Goal: Information Seeking & Learning: Find contact information

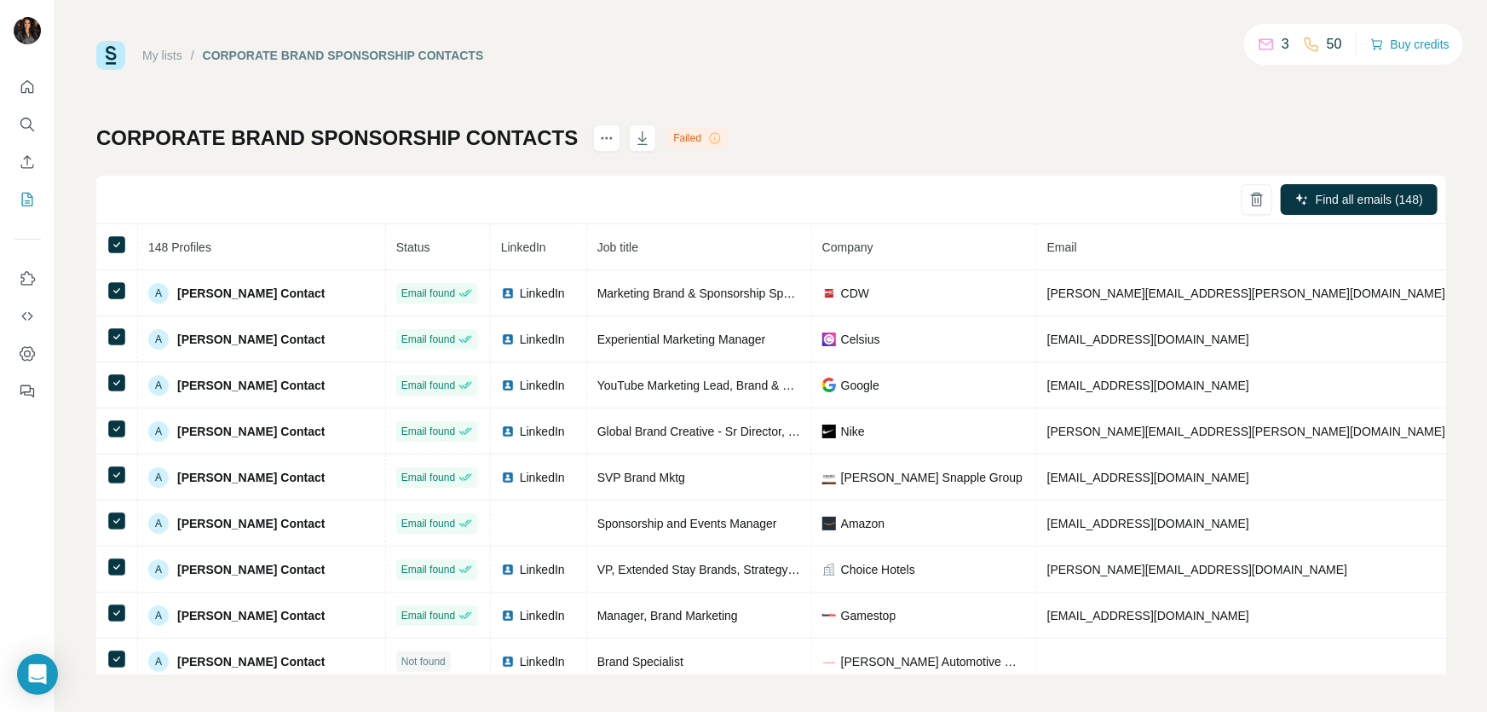
scroll to position [6340, 0]
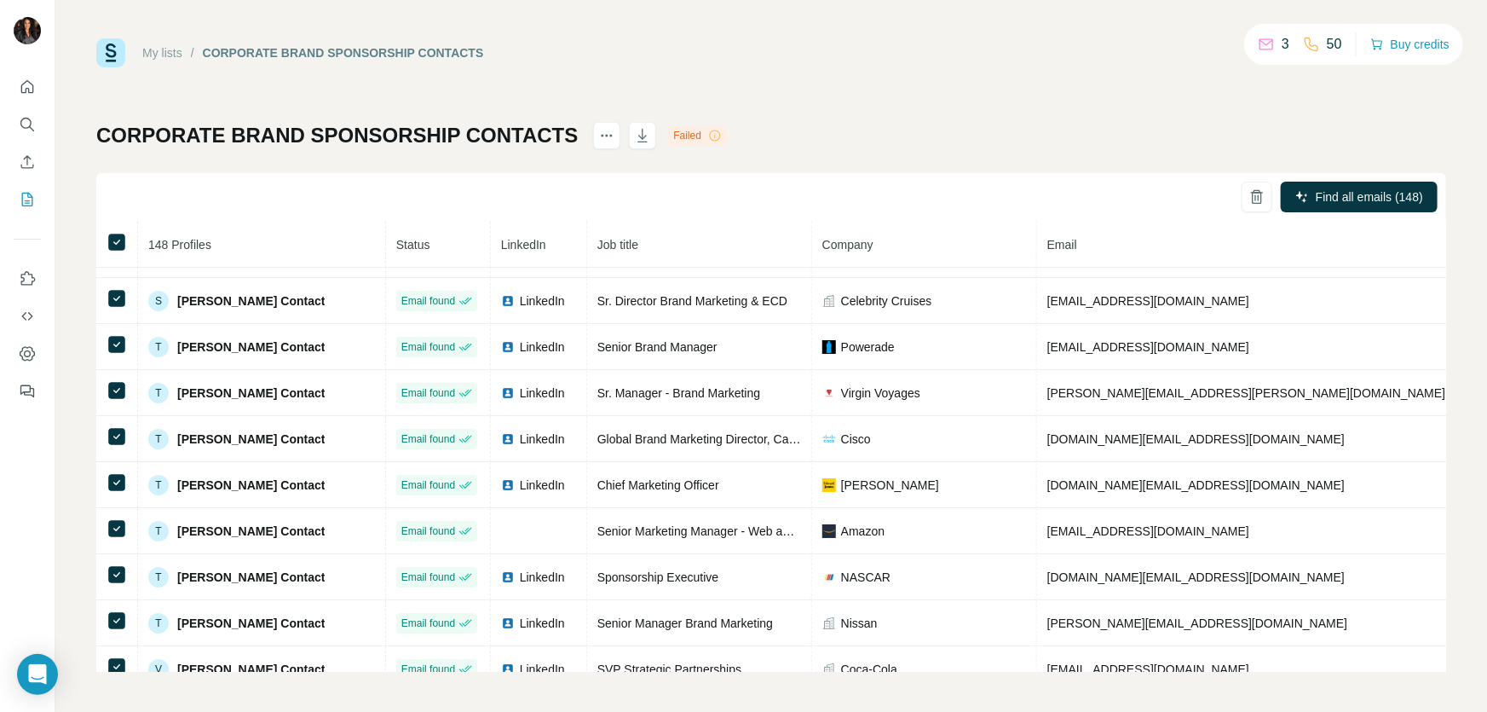
click at [1043, 48] on div "My lists / CORPORATE BRAND SPONSORSHIP CONTACTS 3 50 Buy credits" at bounding box center [771, 52] width 1350 height 29
click at [990, 104] on div "My lists / CORPORATE BRAND SPONSORSHIP CONTACTS 3 50 Buy credits CORPORATE BRAN…" at bounding box center [771, 354] width 1350 height 633
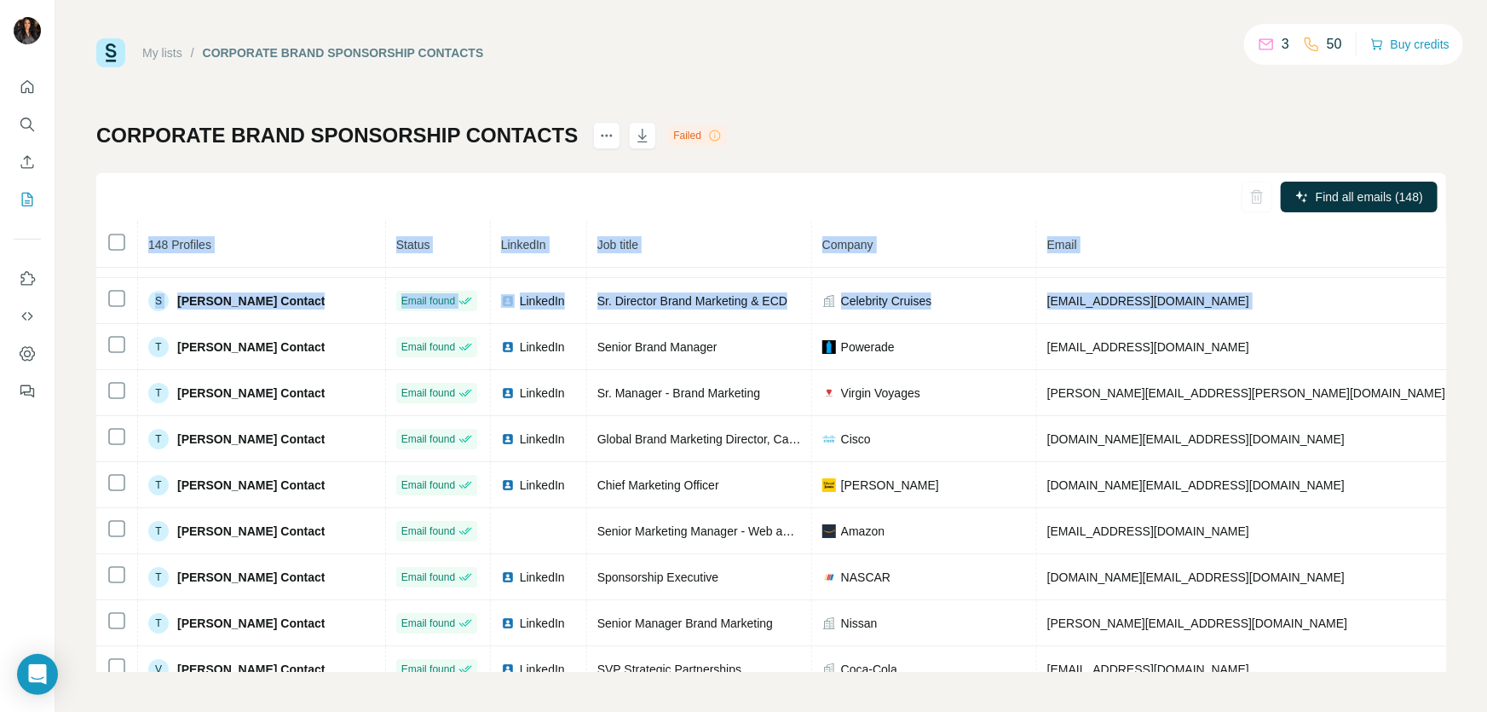
drag, startPoint x: 142, startPoint y: 273, endPoint x: 1351, endPoint y: 738, distance: 1294.9
click at [1351, 711] on html "My lists / CORPORATE BRAND SPONSORSHIP CONTACTS 3 50 Buy credits CORPORATE BRAN…" at bounding box center [743, 356] width 1487 height 712
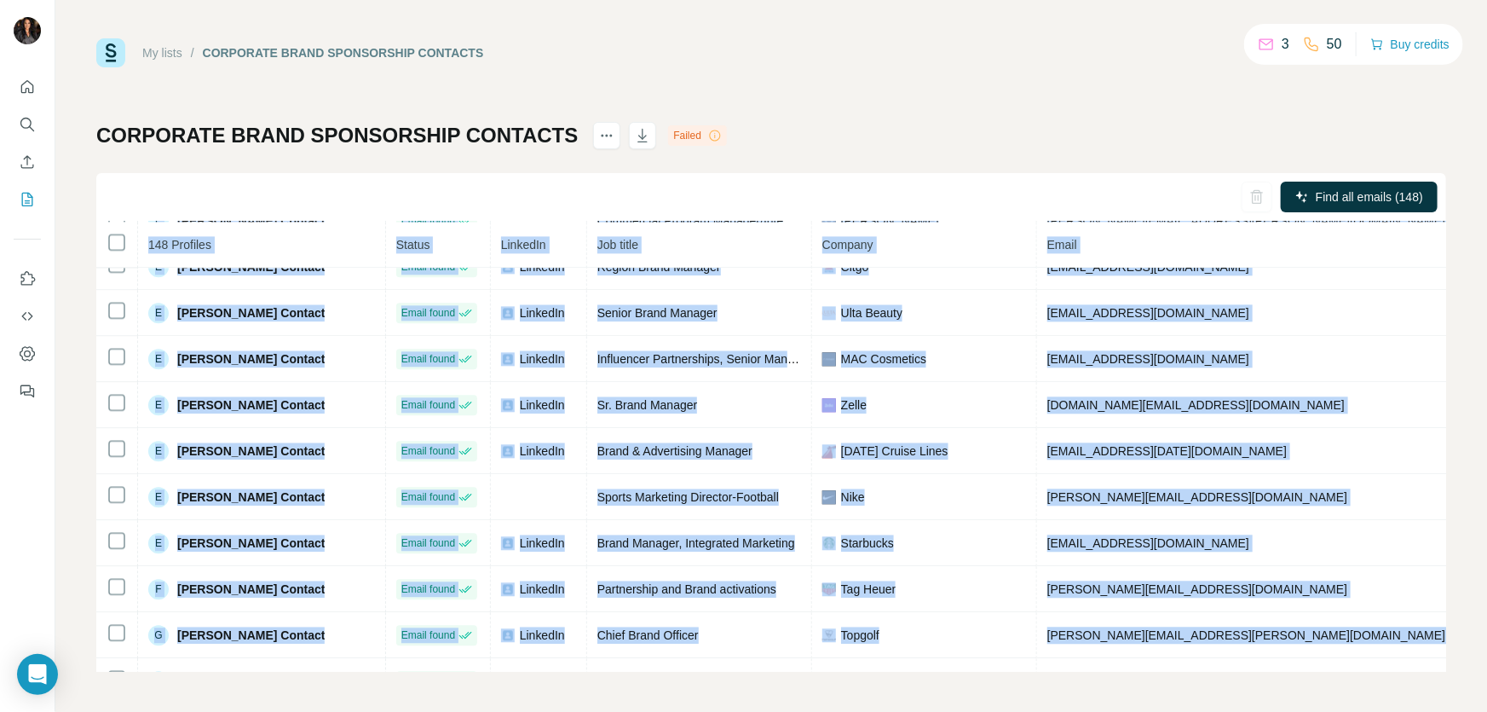
scroll to position [0, 0]
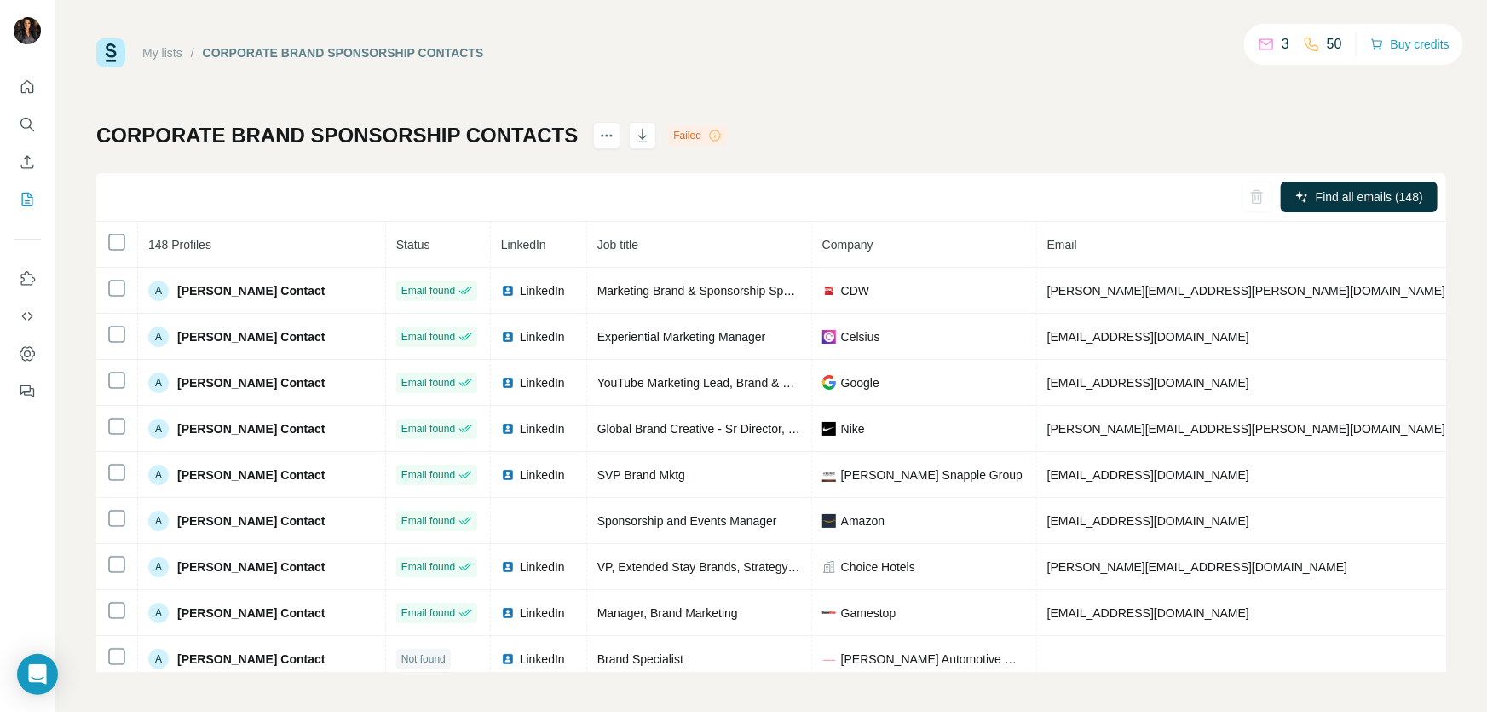
click at [1045, 114] on div "My lists / CORPORATE BRAND SPONSORSHIP CONTACTS 3 50 Buy credits CORPORATE BRAN…" at bounding box center [771, 354] width 1350 height 633
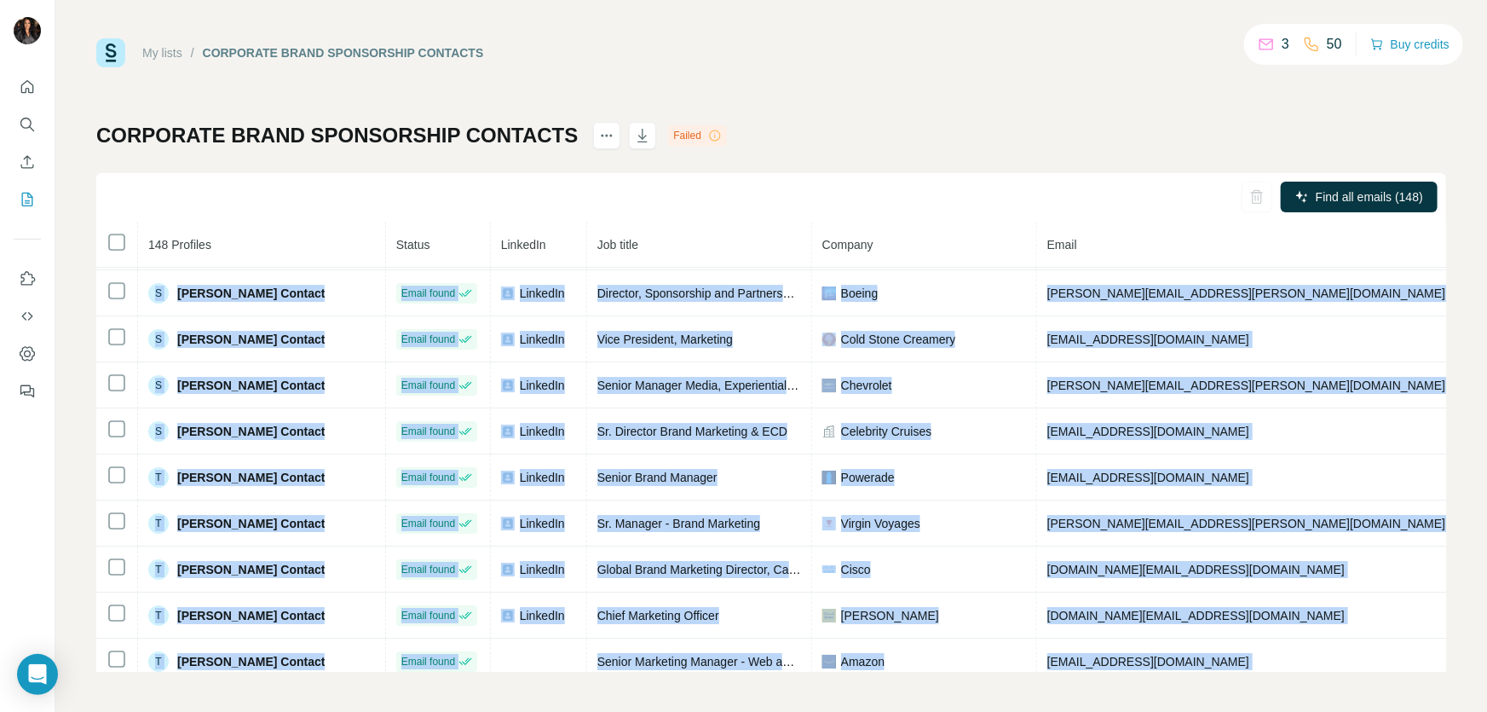
scroll to position [6340, 0]
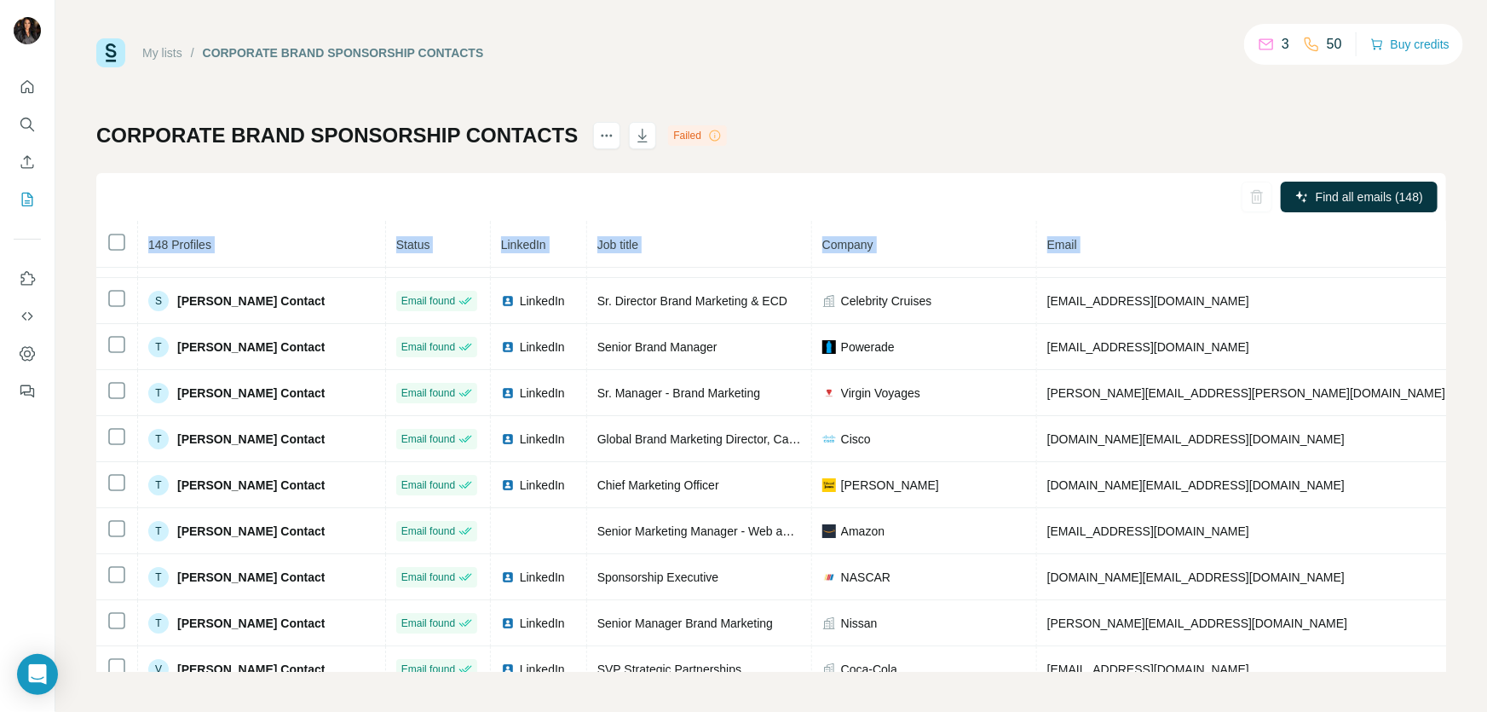
drag, startPoint x: 132, startPoint y: 279, endPoint x: 1160, endPoint y: 701, distance: 1111.0
click at [1160, 701] on div "My lists / CORPORATE BRAND SPONSORSHIP CONTACTS 3 50 Buy credits CORPORATE BRAN…" at bounding box center [771, 356] width 1432 height 712
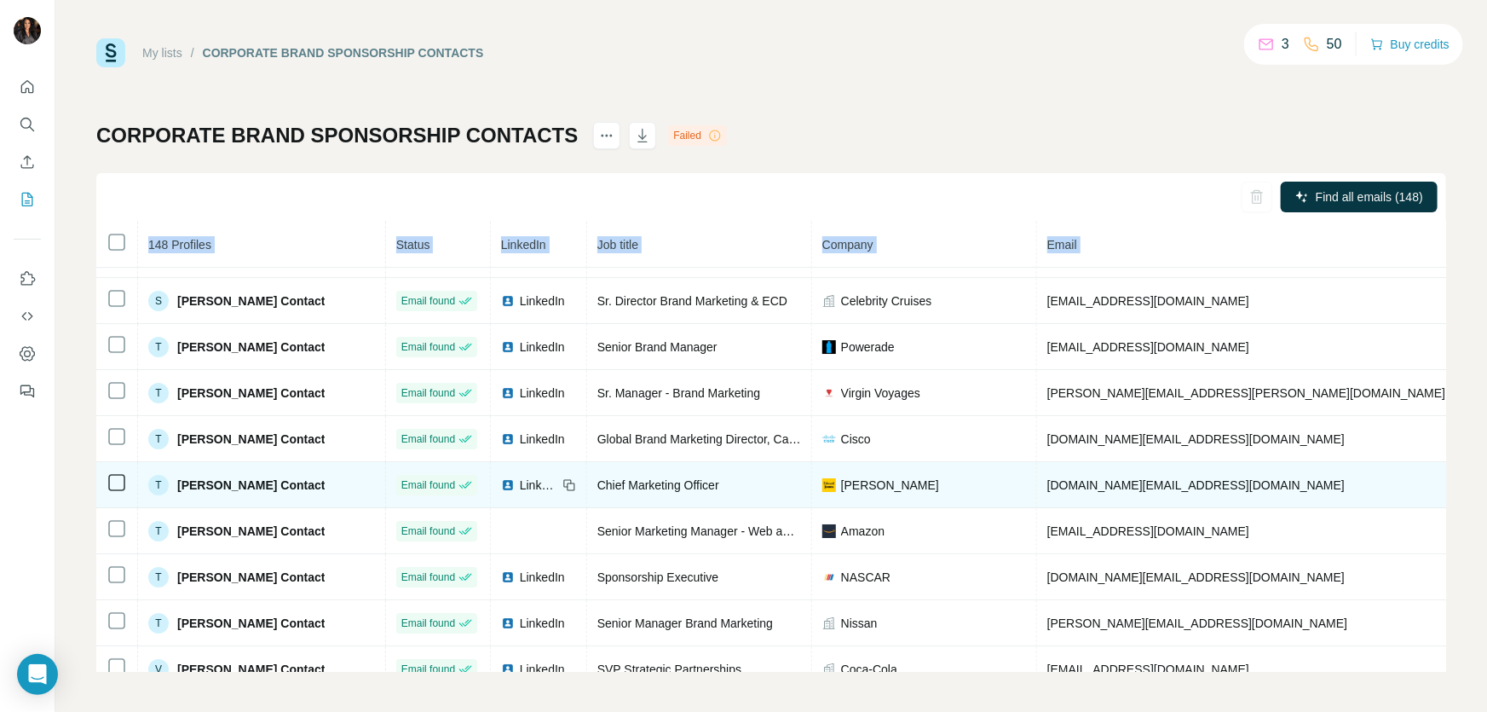
copy thead "148 Profiles Status LinkedIn Job title Company Email Mobile Company website Lan…"
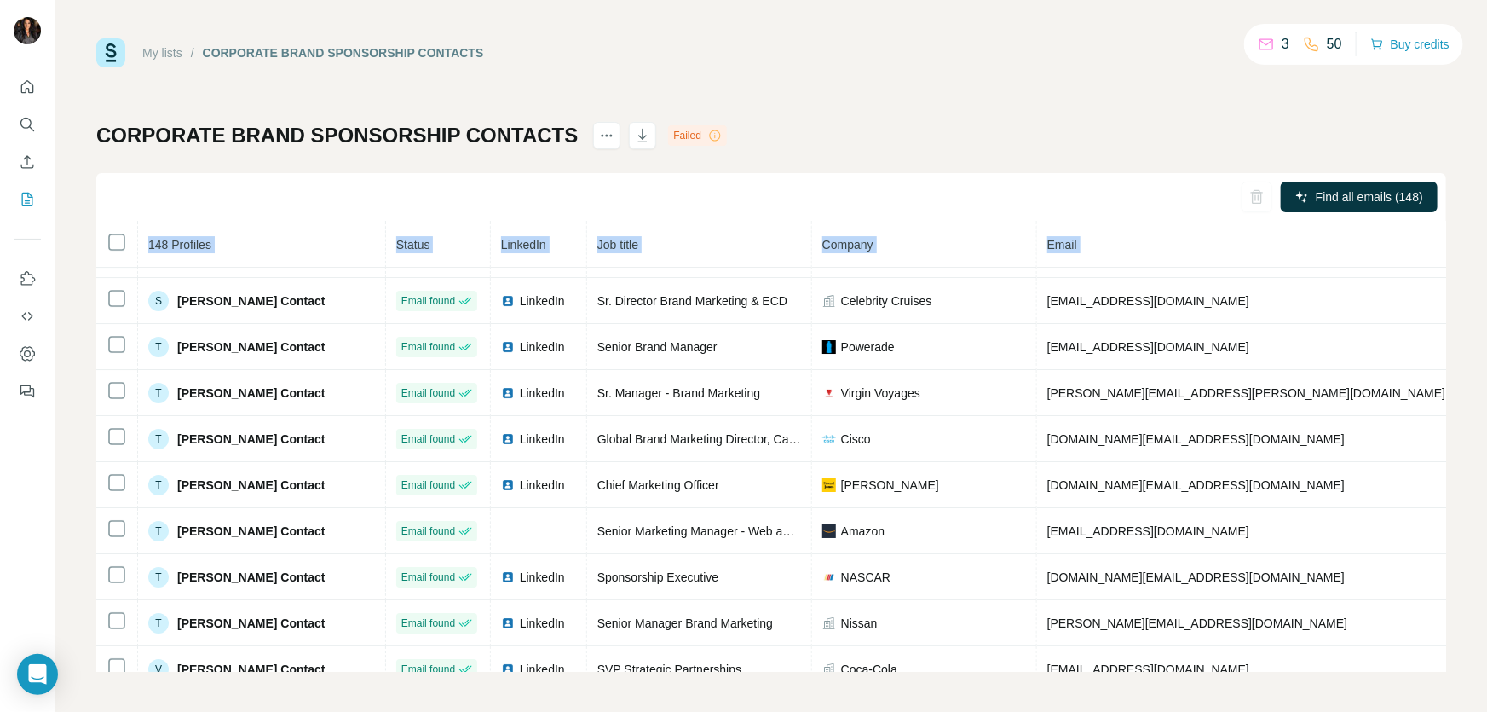
copy thead "148 Profiles Status LinkedIn Job title Company Email Mobile Company website Lan…"
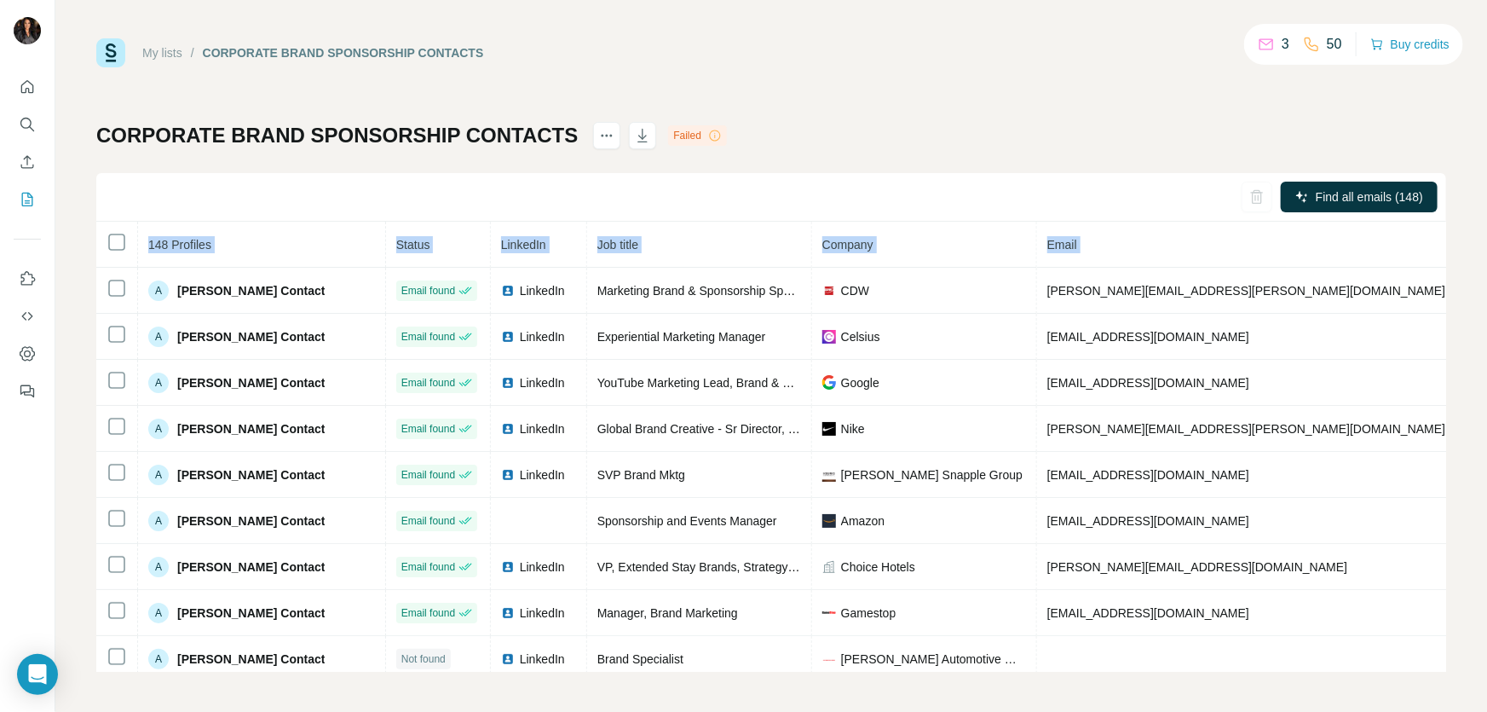
scroll to position [2531, 0]
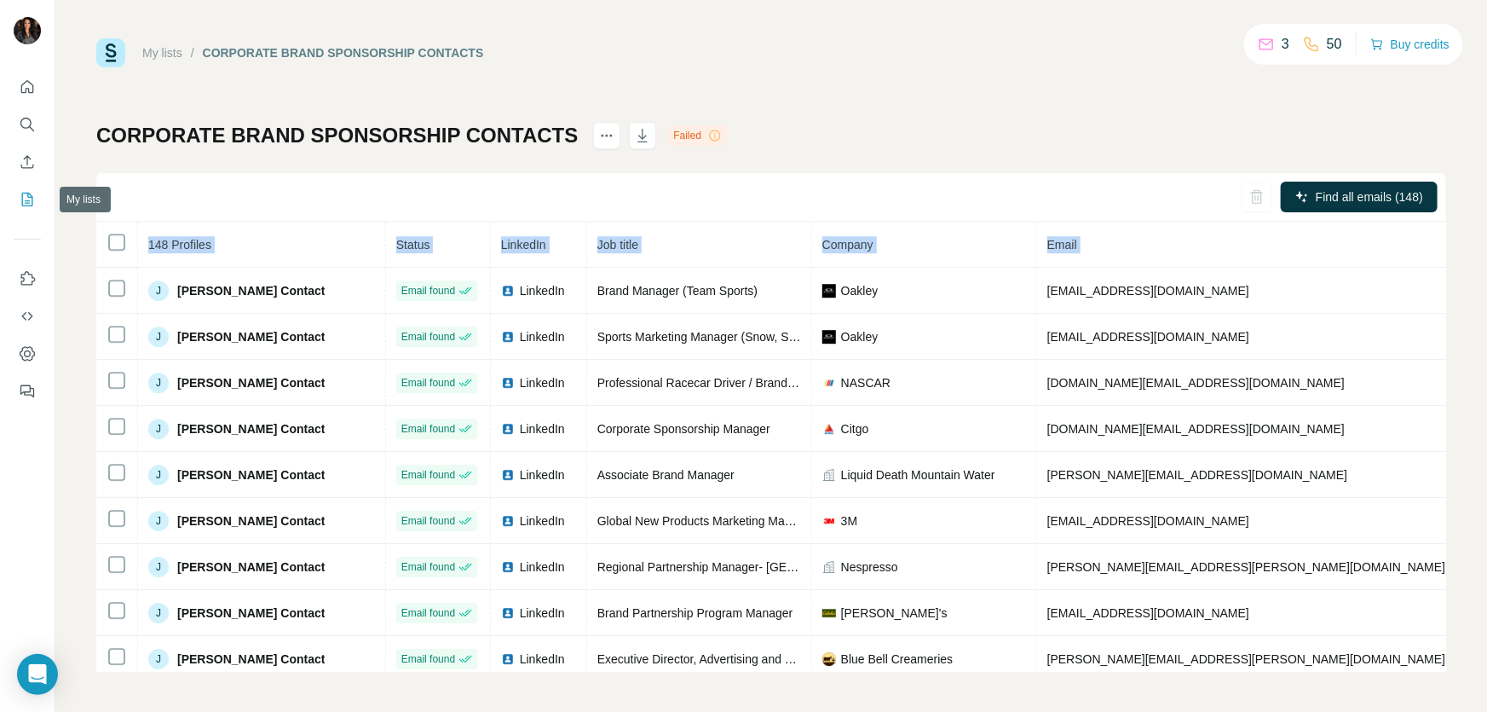
click at [25, 205] on icon "My lists" at bounding box center [27, 200] width 11 height 14
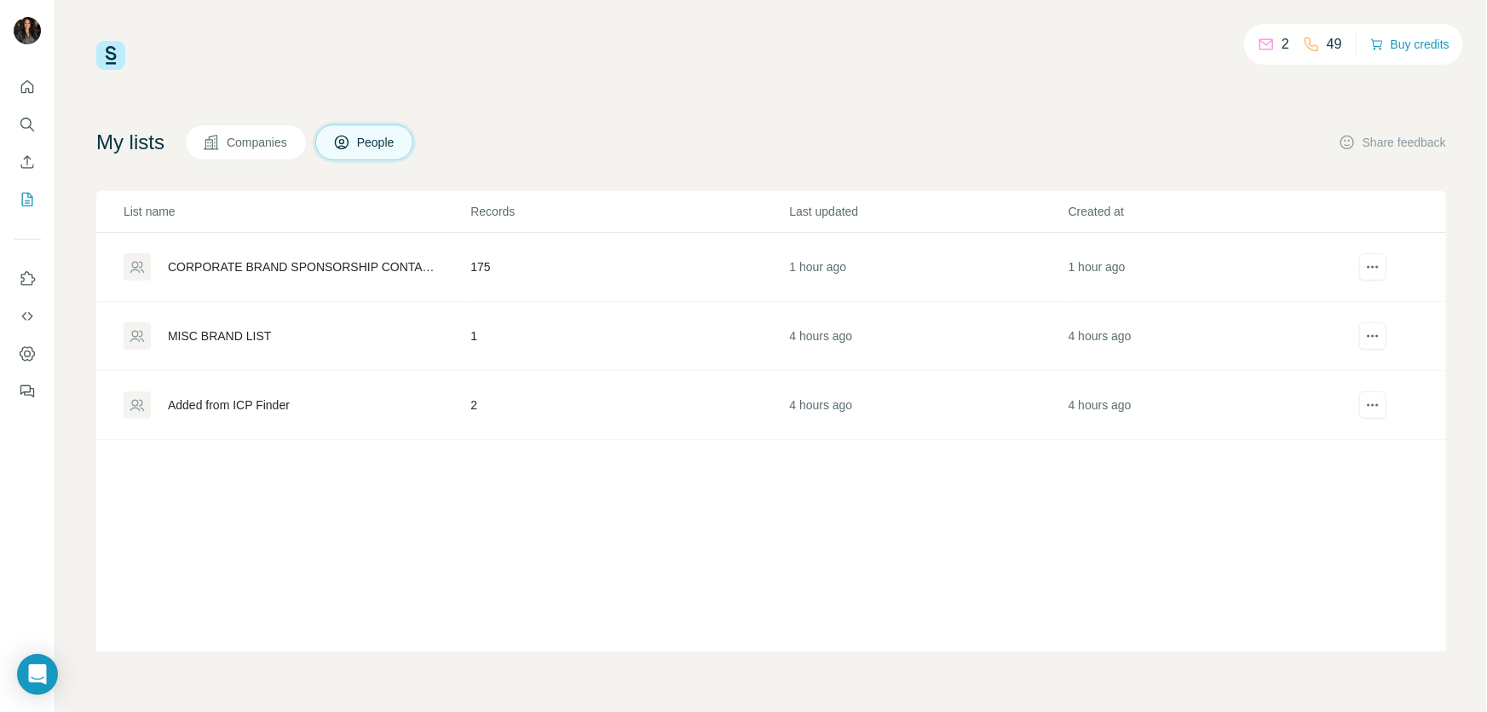
click at [239, 325] on div "MISC BRAND LIST" at bounding box center [296, 335] width 345 height 27
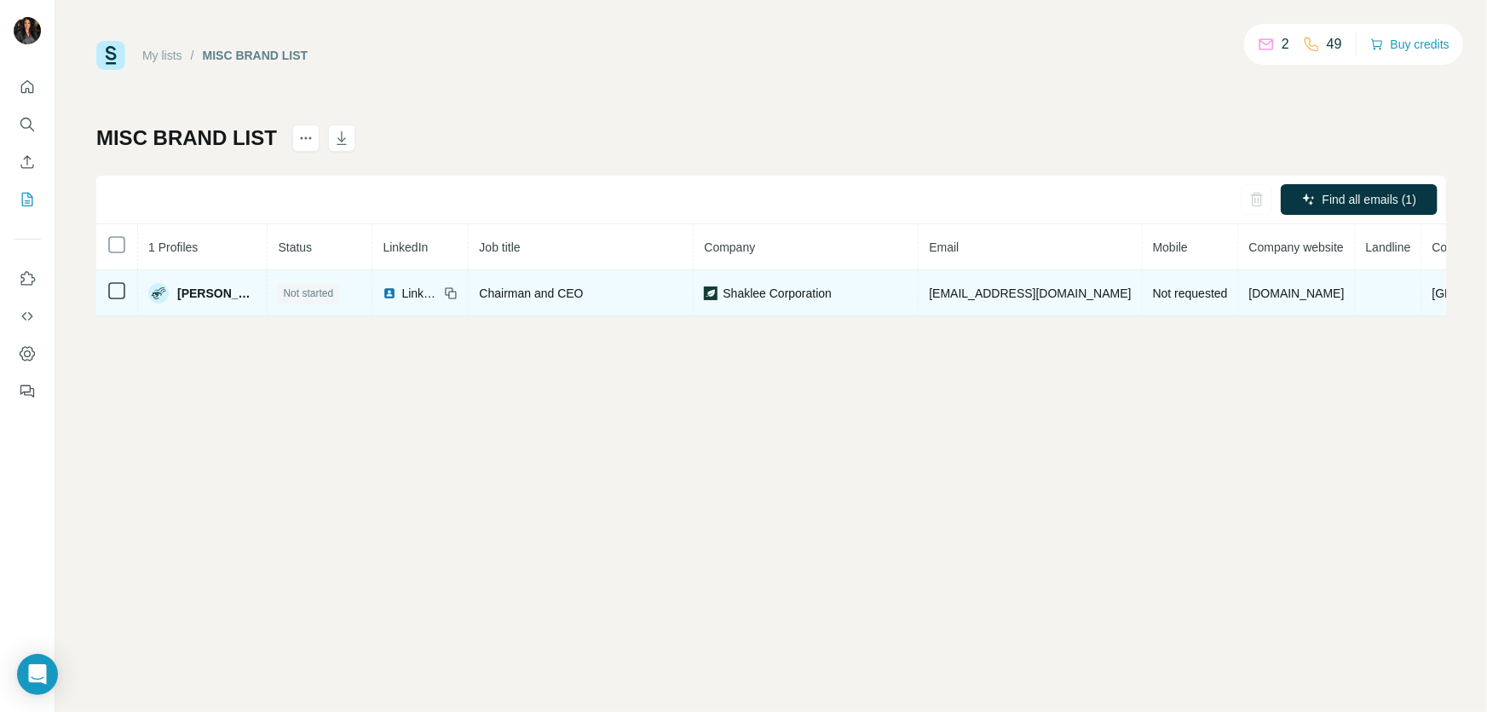
click at [963, 293] on span "[EMAIL_ADDRESS][DOMAIN_NAME]" at bounding box center [1030, 293] width 202 height 14
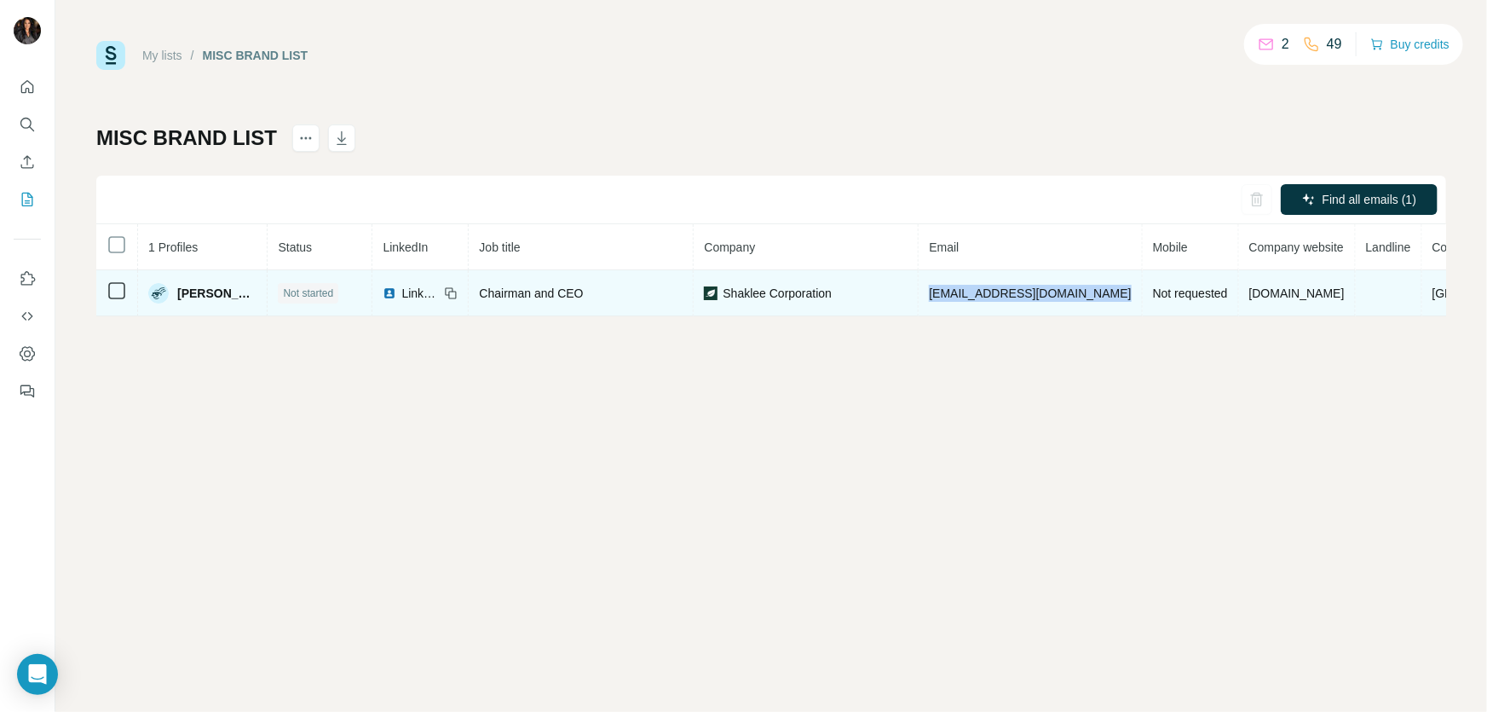
copy span "[EMAIL_ADDRESS][DOMAIN_NAME]"
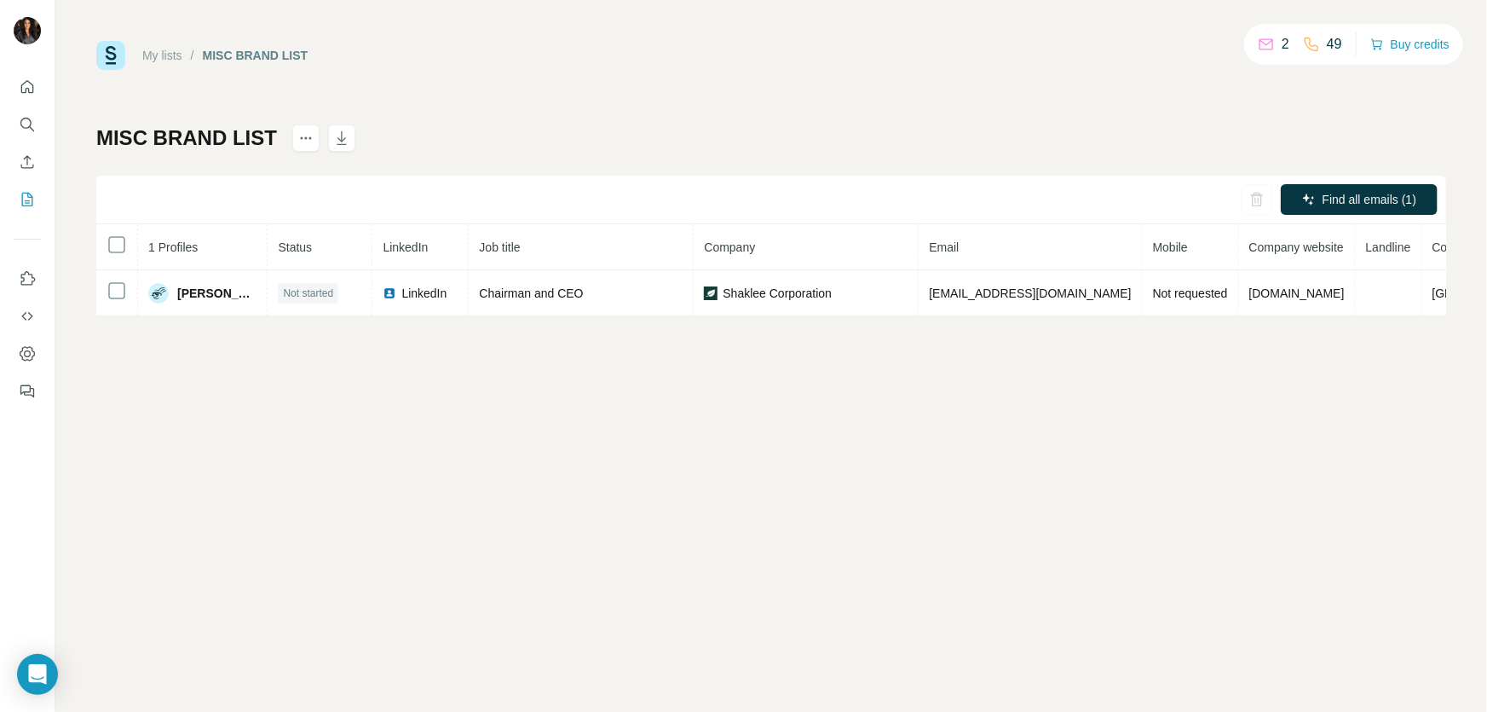
click at [1288, 453] on div "My lists / MISC BRAND LIST 2 49 Buy credits MISC BRAND LIST Find all emails (1)…" at bounding box center [771, 356] width 1432 height 712
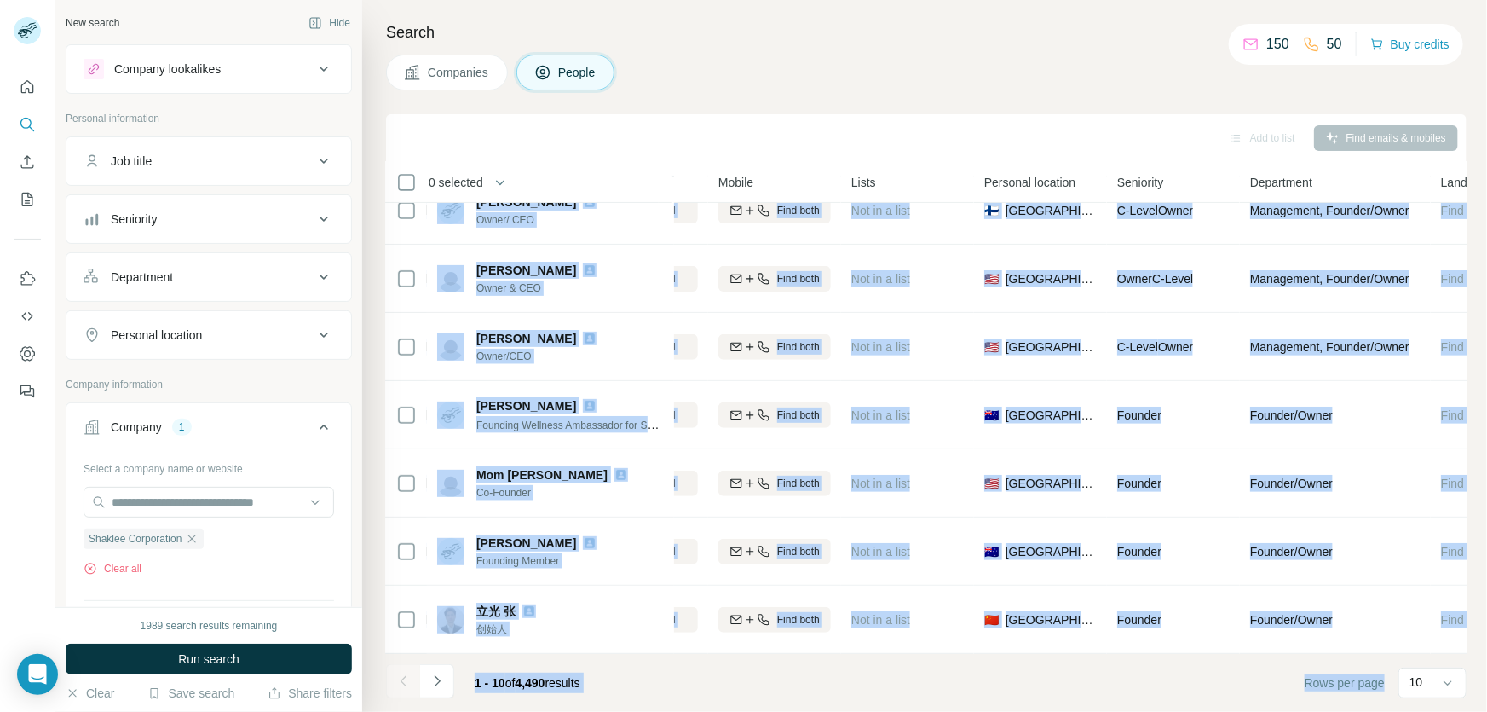
scroll to position [240, 392]
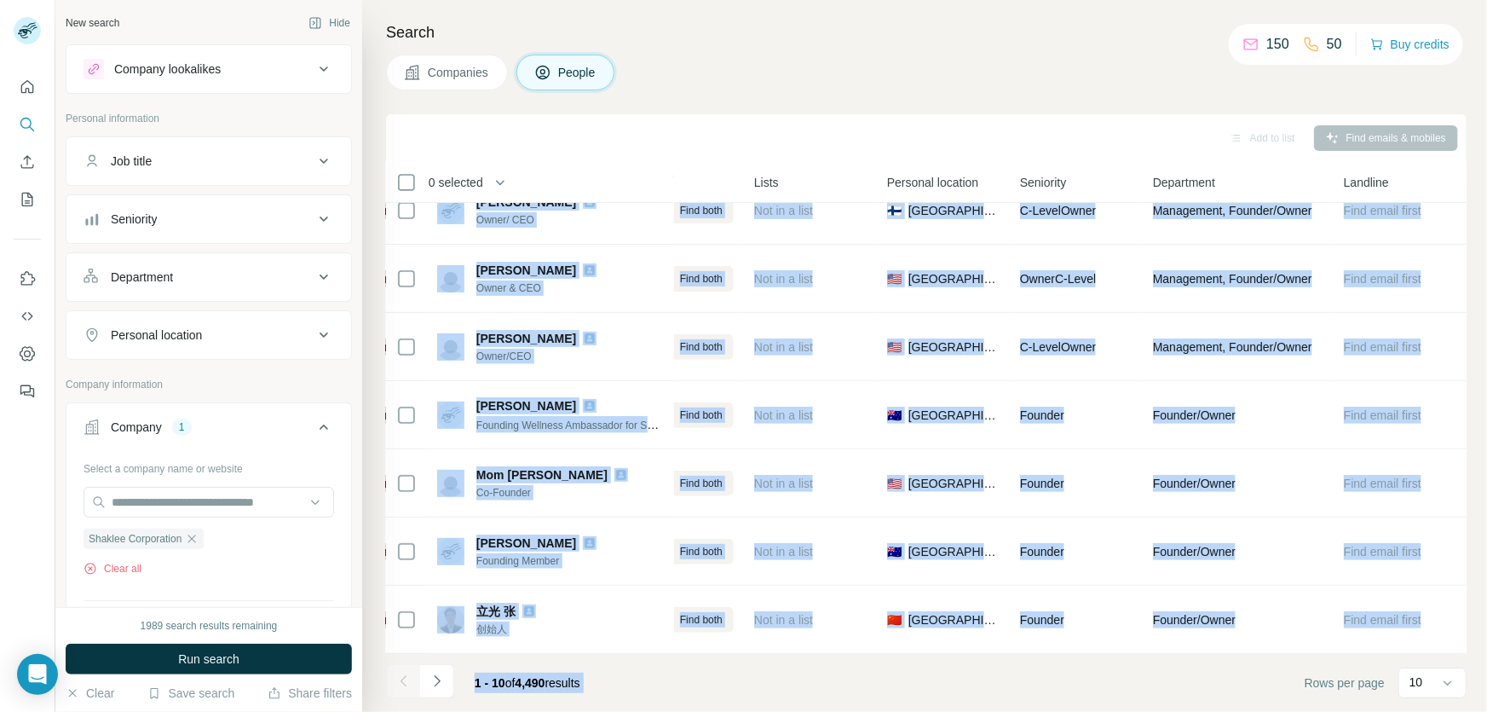
drag, startPoint x: 430, startPoint y: 215, endPoint x: 997, endPoint y: 741, distance: 773.7
click at [997, 711] on html "New search Hide Company lookalikes Personal information Job title Seniority Dep…" at bounding box center [743, 356] width 1487 height 712
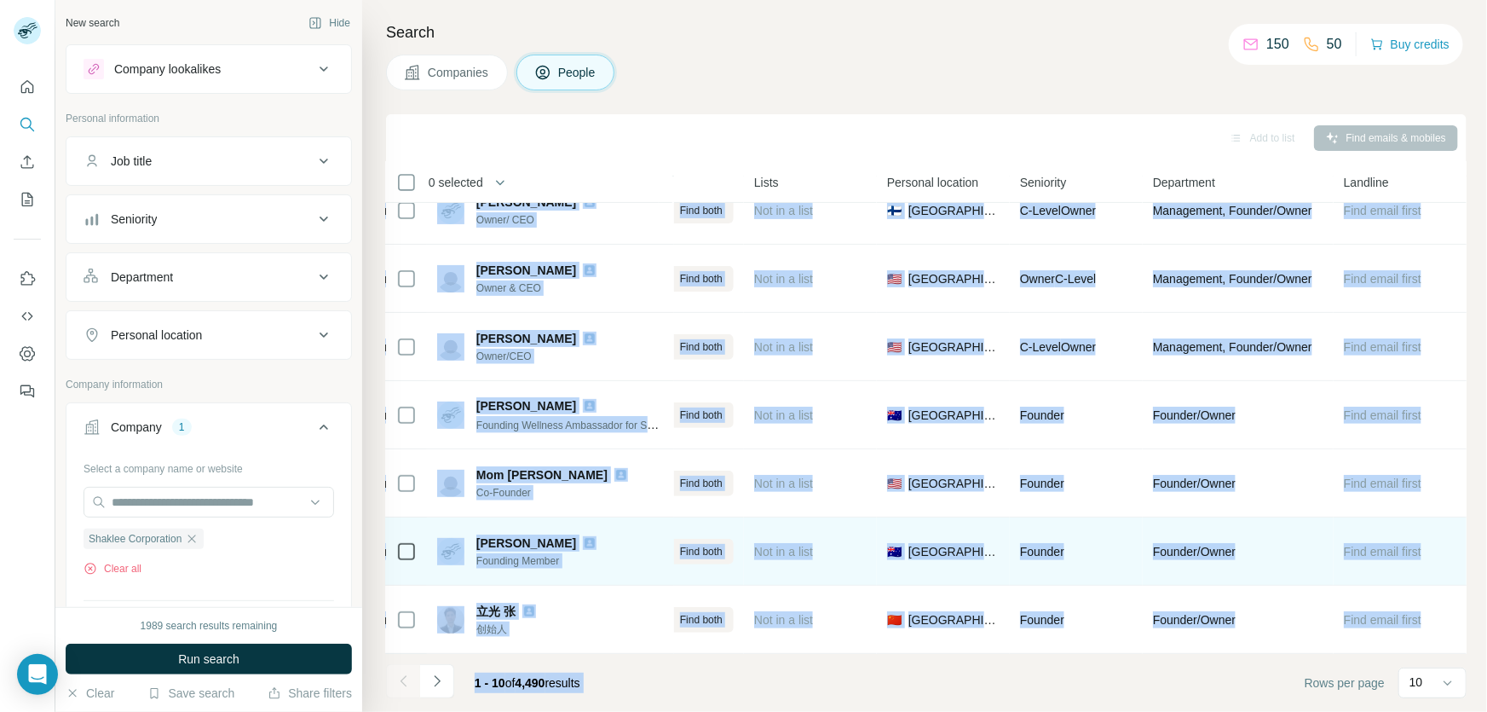
click at [1099, 557] on div "Founder" at bounding box center [1076, 551] width 112 height 47
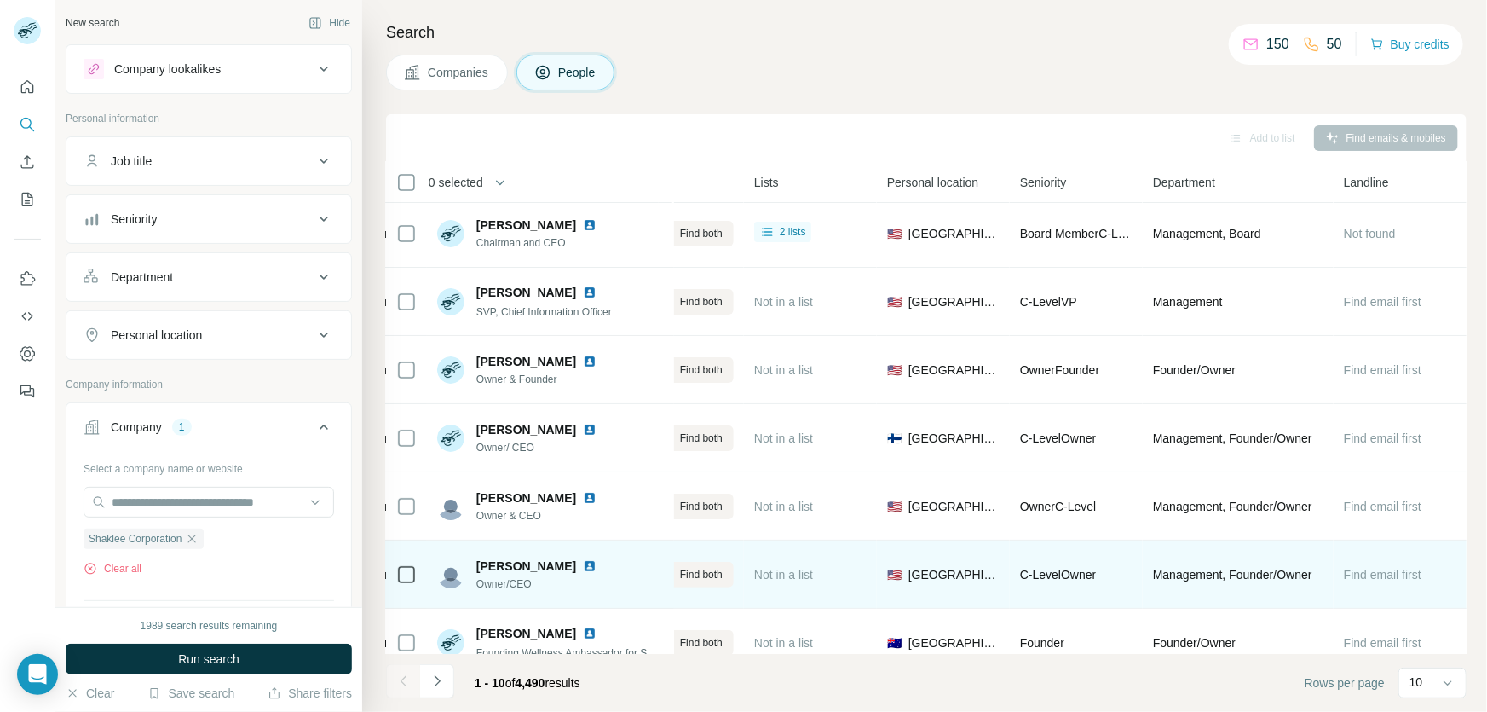
scroll to position [0, 392]
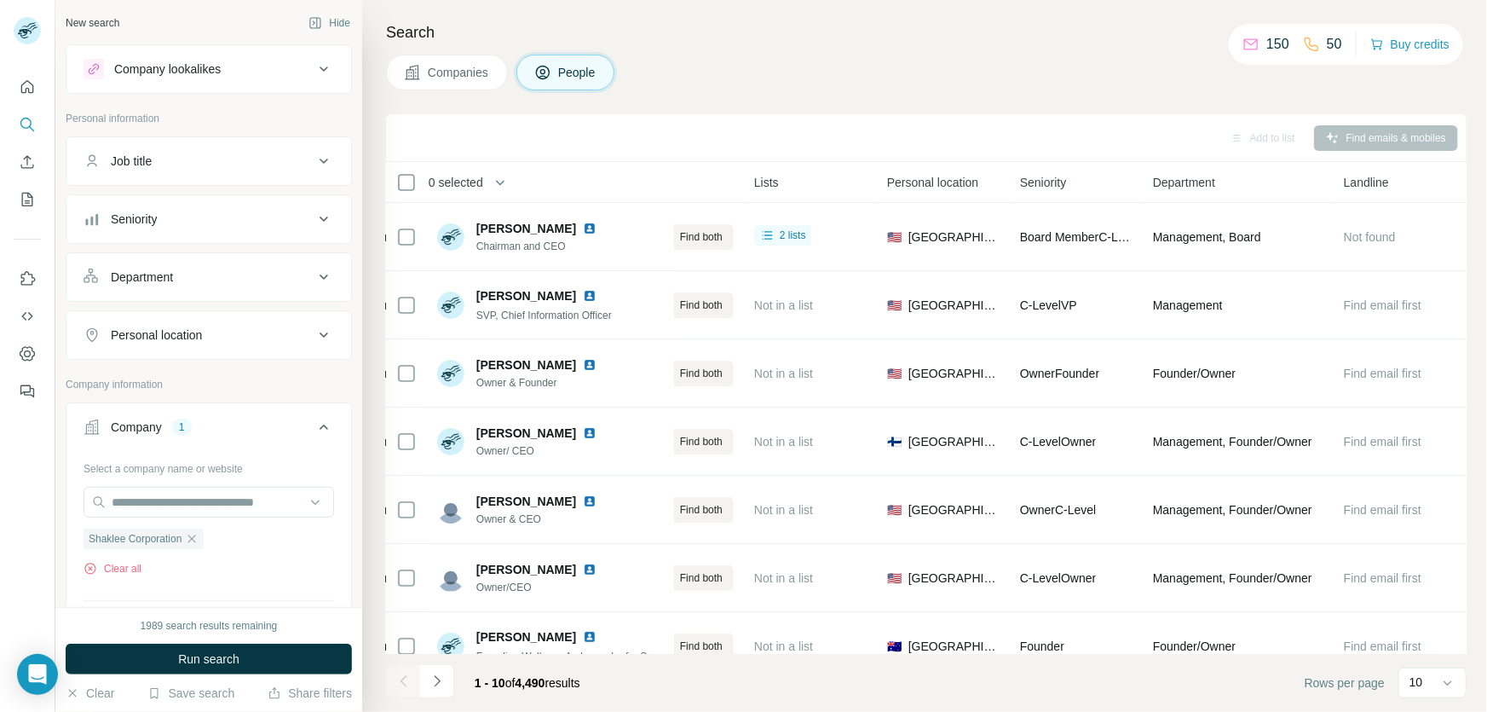
click at [810, 117] on div "Add to list Find emails & mobiles" at bounding box center [926, 138] width 1081 height 48
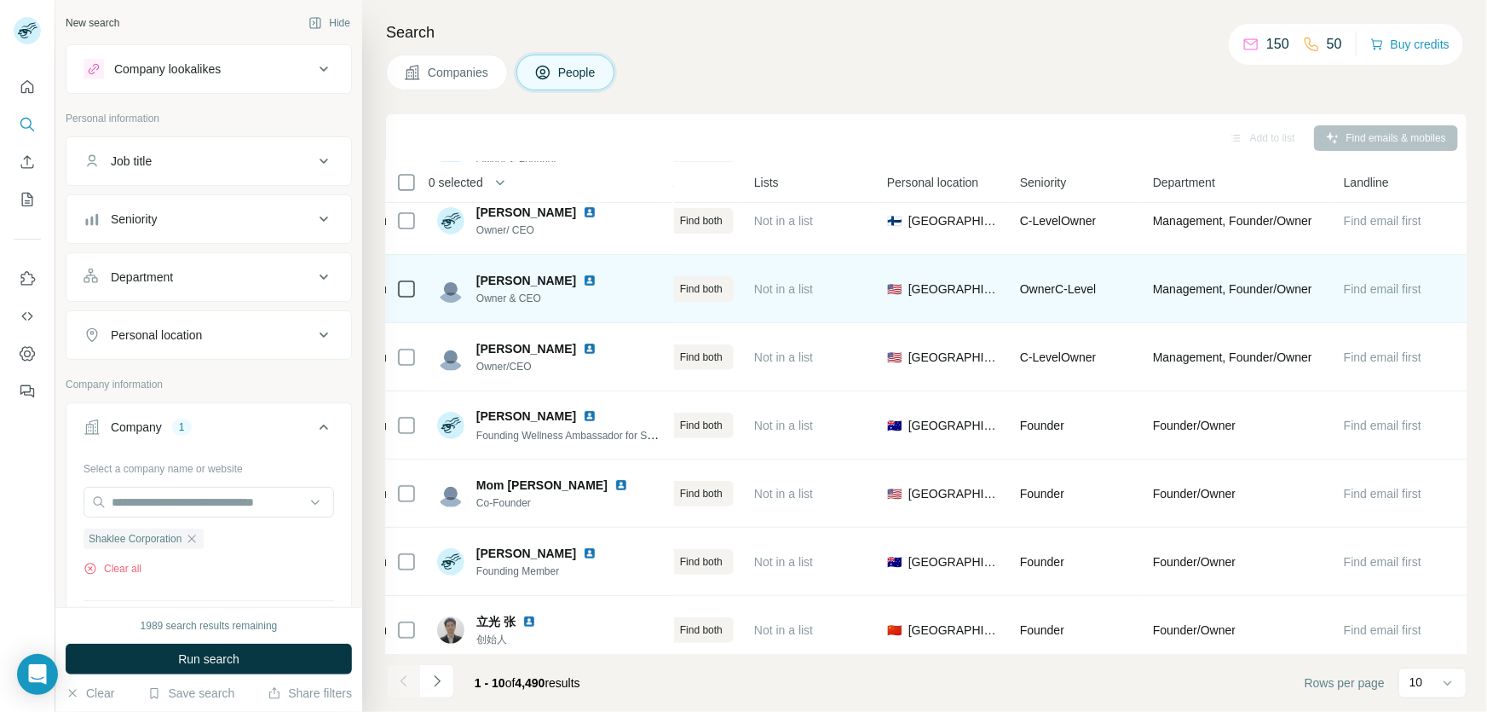
scroll to position [240, 392]
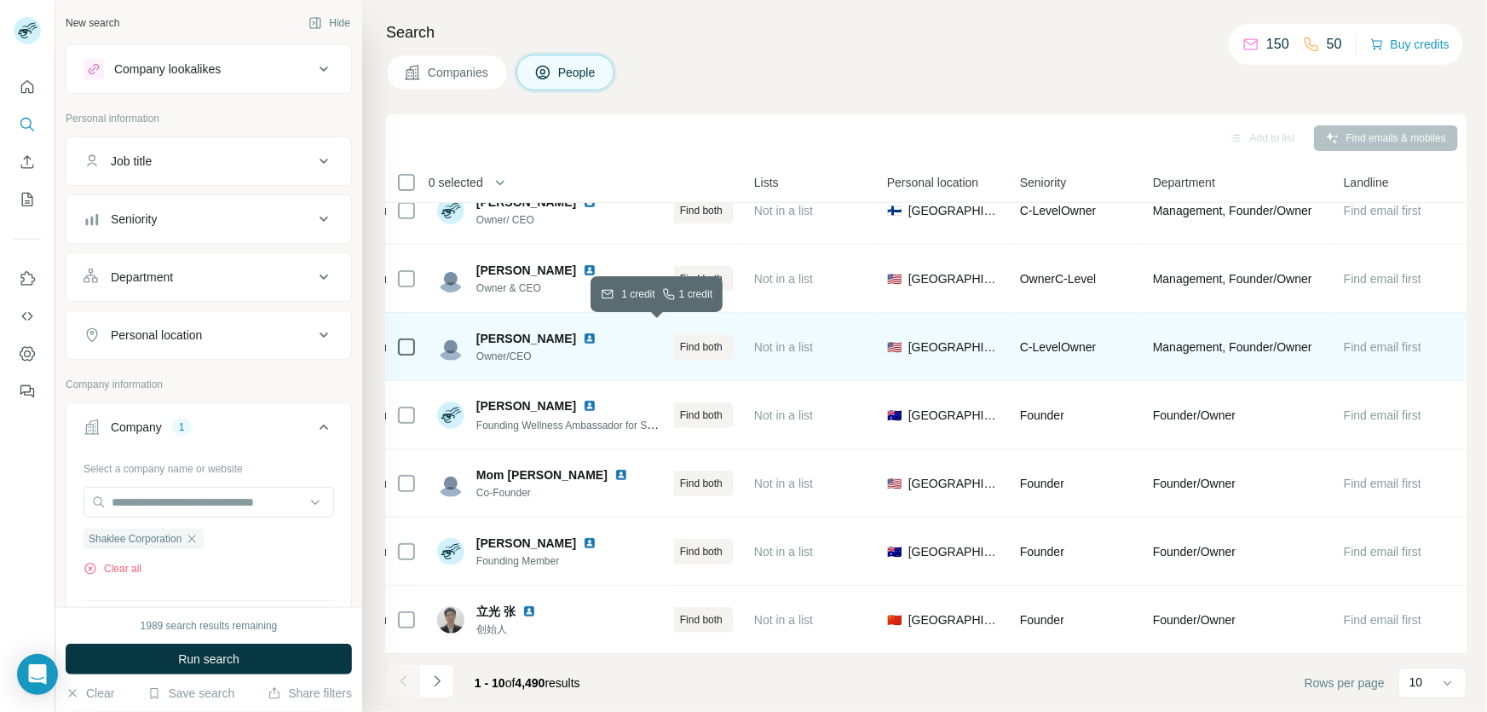
click at [699, 339] on span "Find both" at bounding box center [701, 346] width 43 height 15
click at [332, 20] on button "Hide" at bounding box center [330, 23] width 66 height 26
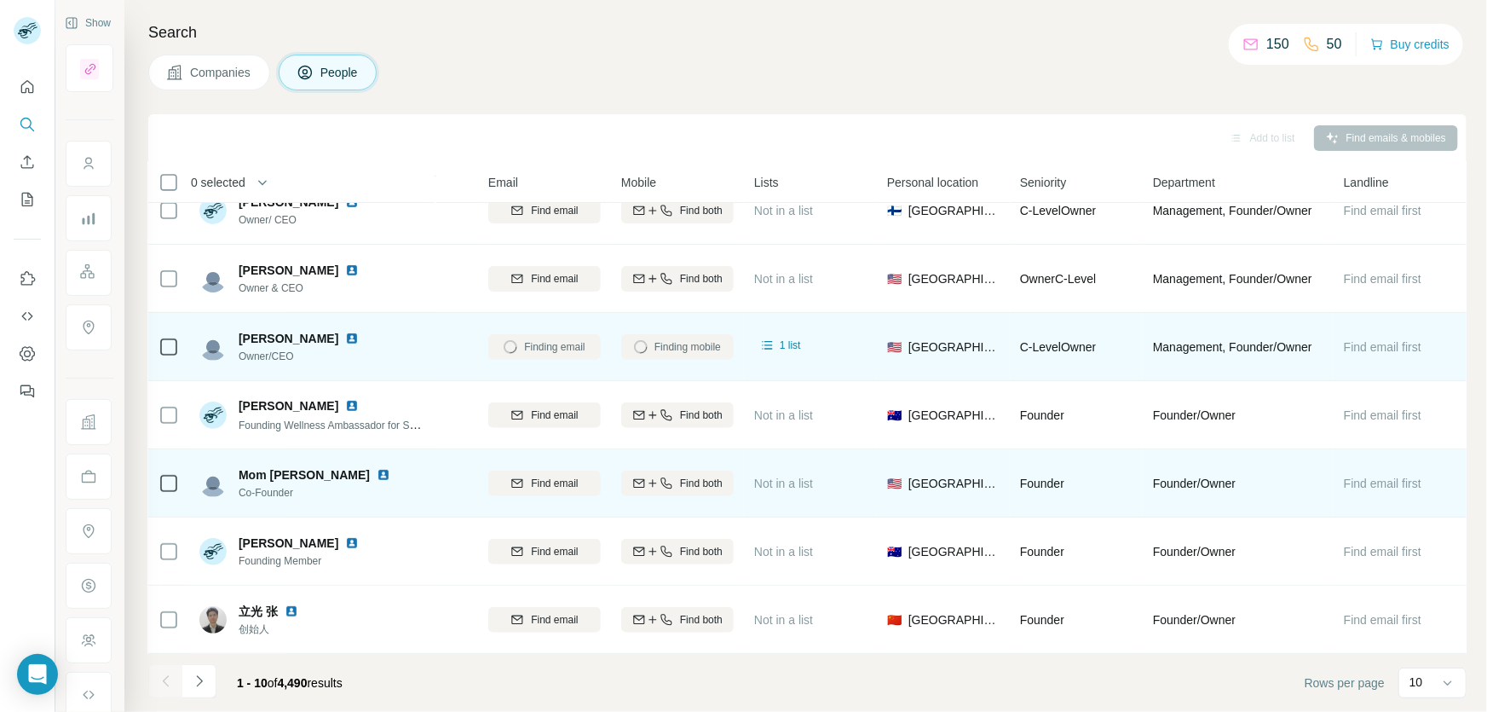
scroll to position [0, 153]
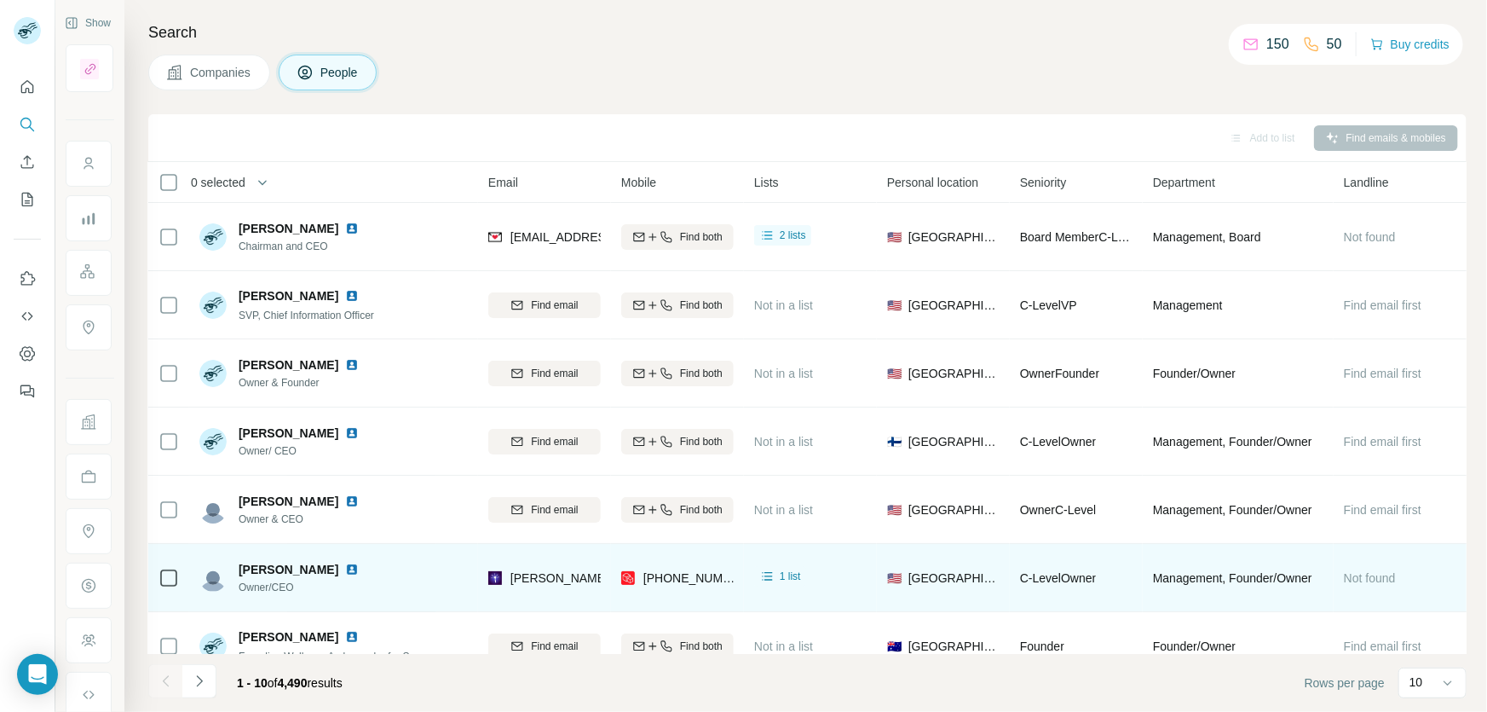
click at [937, 73] on div "Companies People" at bounding box center [807, 73] width 1318 height 36
click at [20, 205] on icon "My lists" at bounding box center [27, 199] width 17 height 17
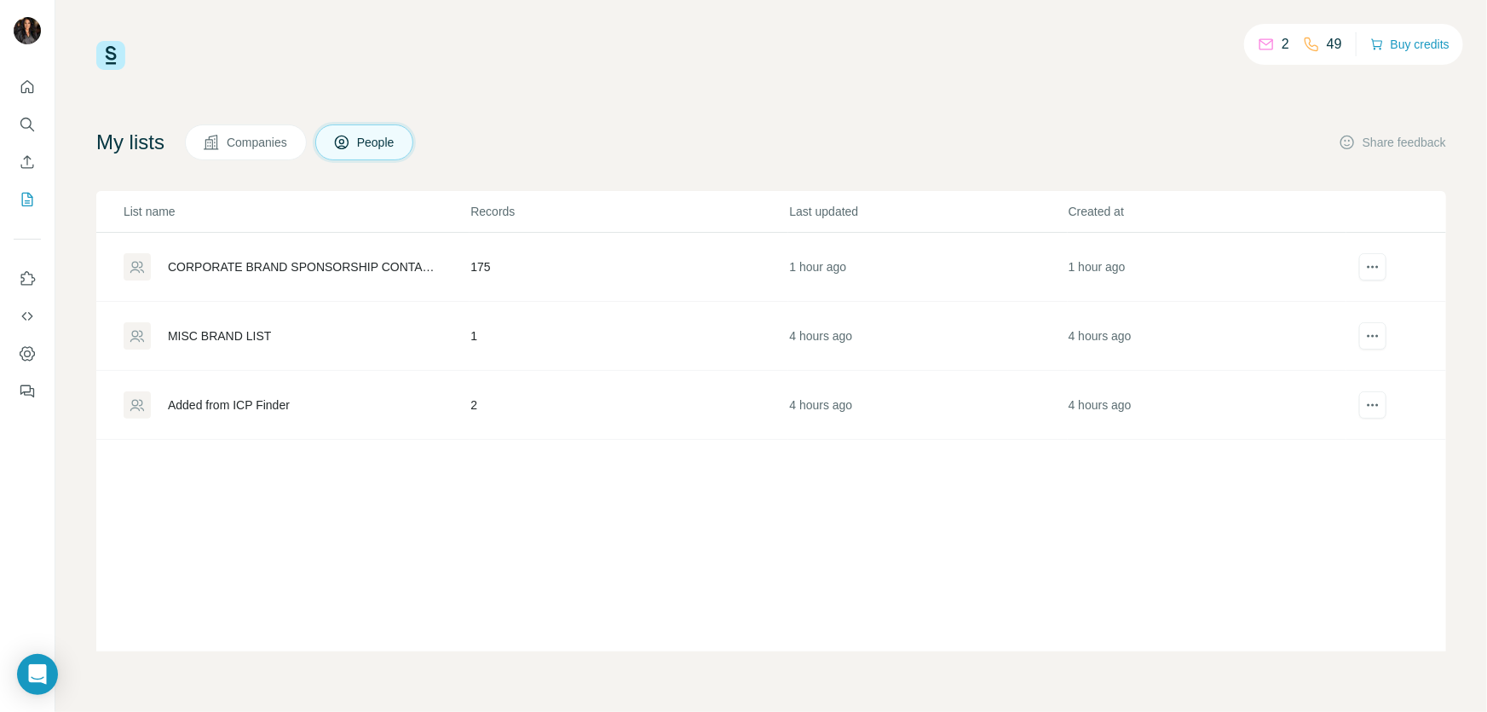
click at [188, 332] on div "MISC BRAND LIST" at bounding box center [219, 335] width 103 height 17
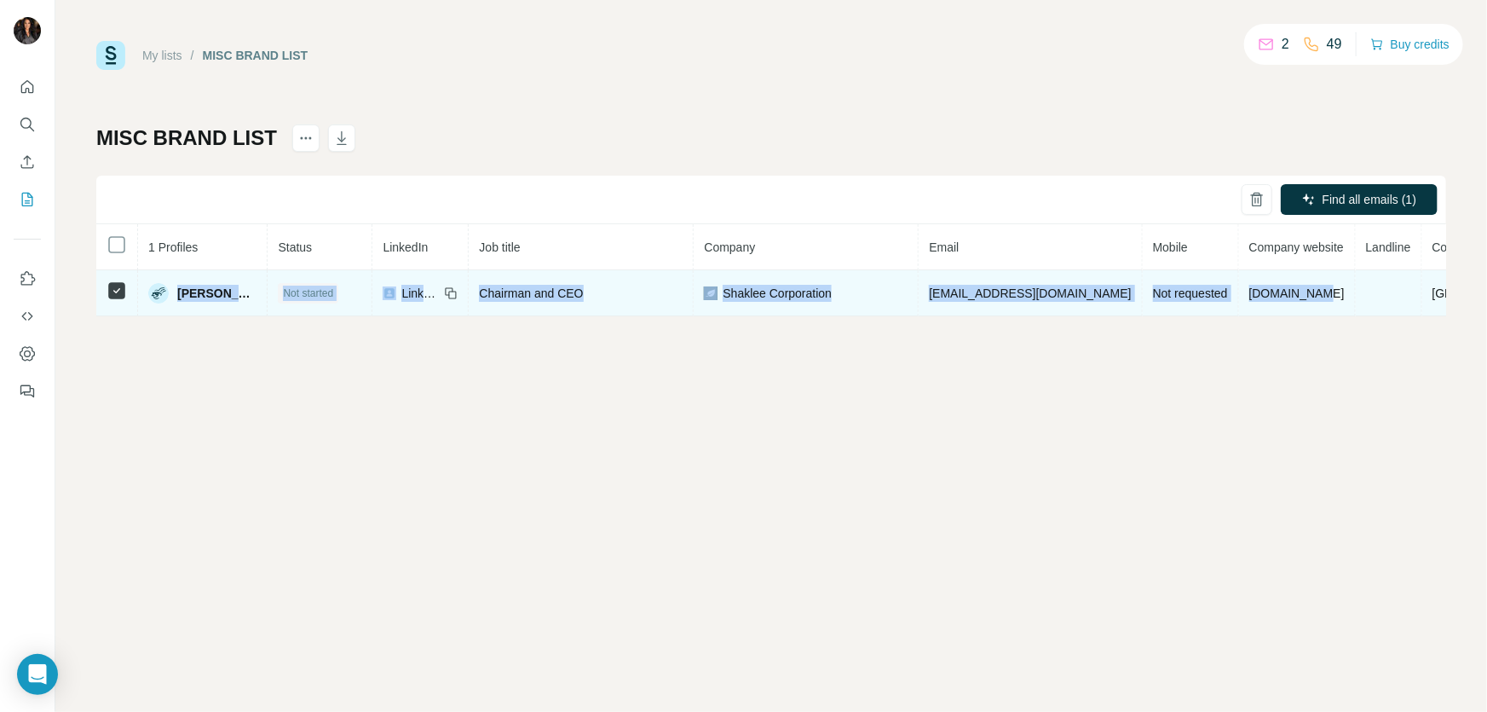
drag, startPoint x: 178, startPoint y: 290, endPoint x: 1316, endPoint y: 291, distance: 1137.7
click at [1316, 291] on tr "Roger Barnett Not started LinkedIn Chairman and CEO Shaklee Corporation rbarnet…" at bounding box center [831, 293] width 1470 height 46
copy tr "Roger Barnett Not started LinkedIn Chairman and CEO Shaklee Corporation rbarnet…"
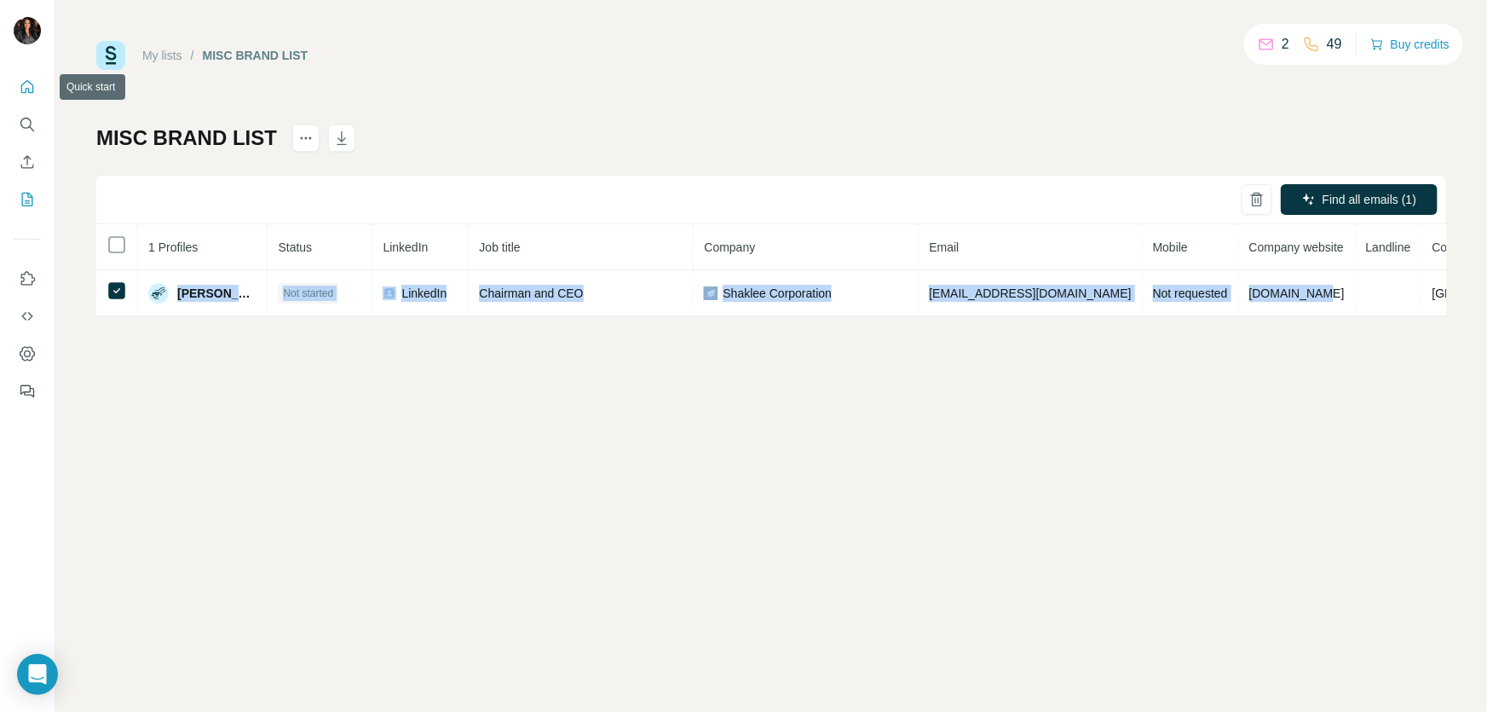
click at [34, 78] on icon "Quick start" at bounding box center [27, 86] width 17 height 17
